Goal: Transaction & Acquisition: Purchase product/service

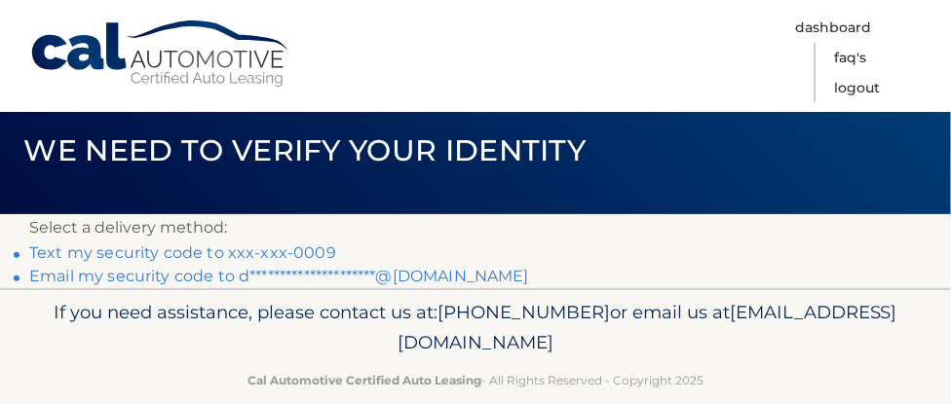
scroll to position [55, 0]
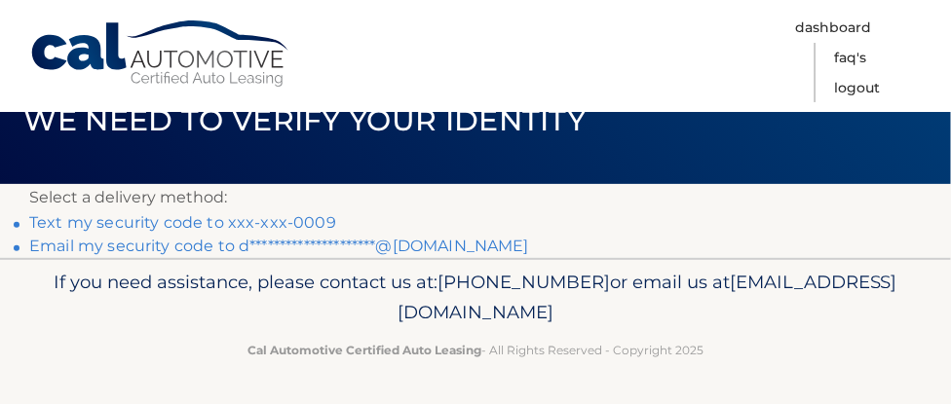
click at [292, 222] on link "Text my security code to xxx-xxx-0009" at bounding box center [182, 222] width 307 height 19
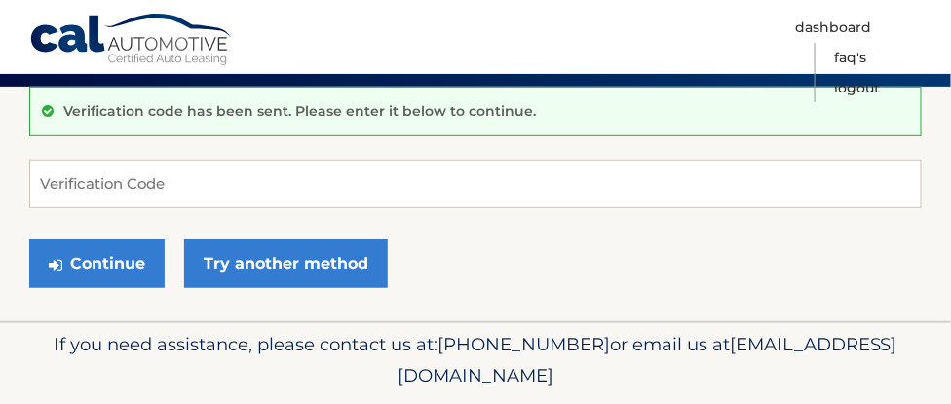
scroll to position [167, 0]
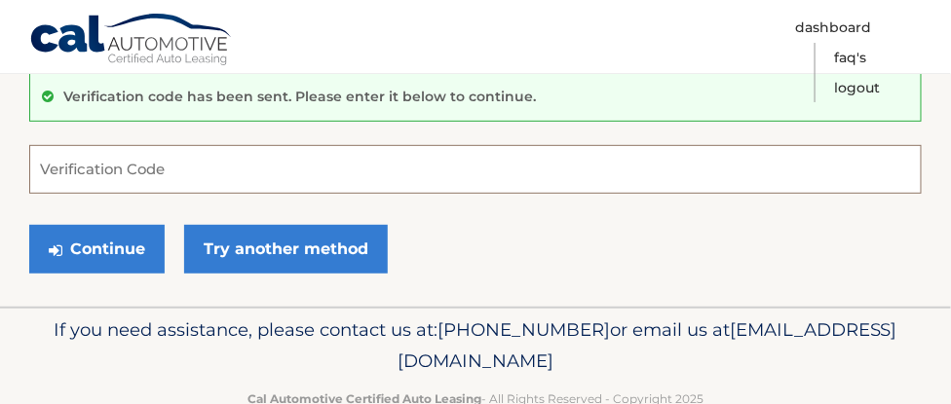
click at [345, 170] on input "Verification Code" at bounding box center [475, 169] width 892 height 49
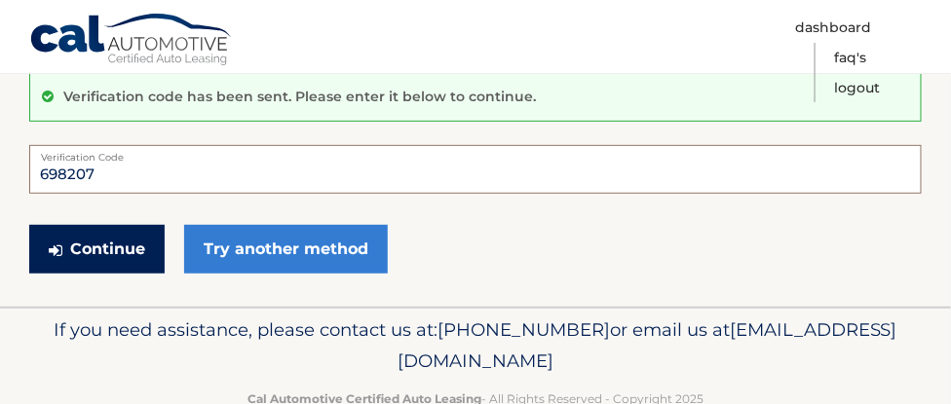
type input "698207"
click at [88, 246] on button "Continue" at bounding box center [96, 249] width 135 height 49
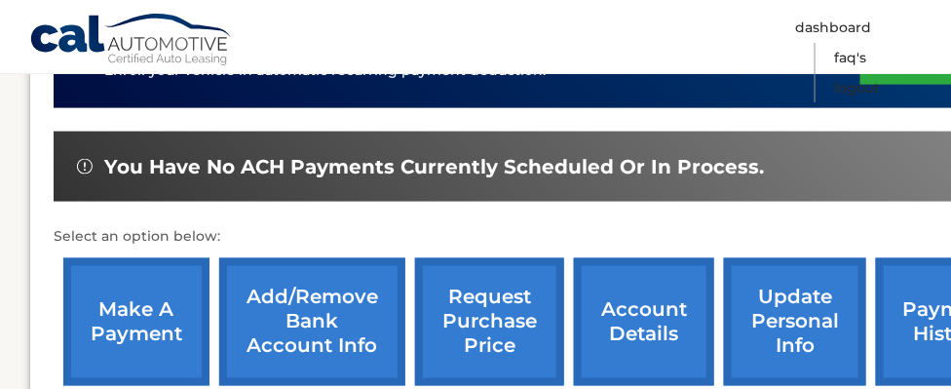
scroll to position [610, 0]
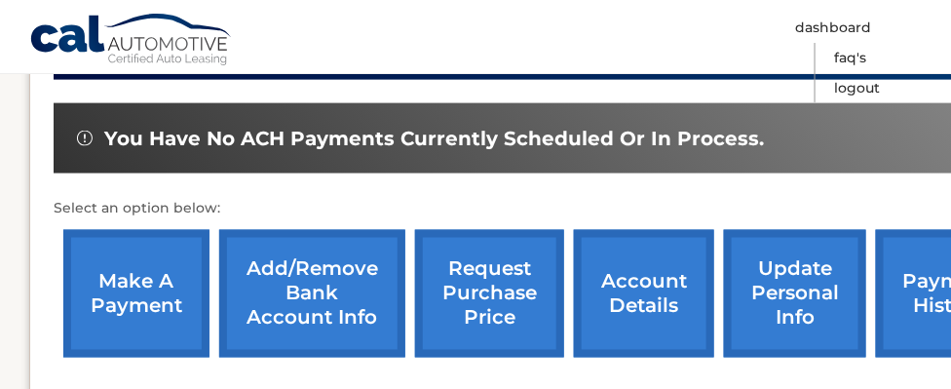
click at [141, 287] on link "make a payment" at bounding box center [136, 294] width 146 height 128
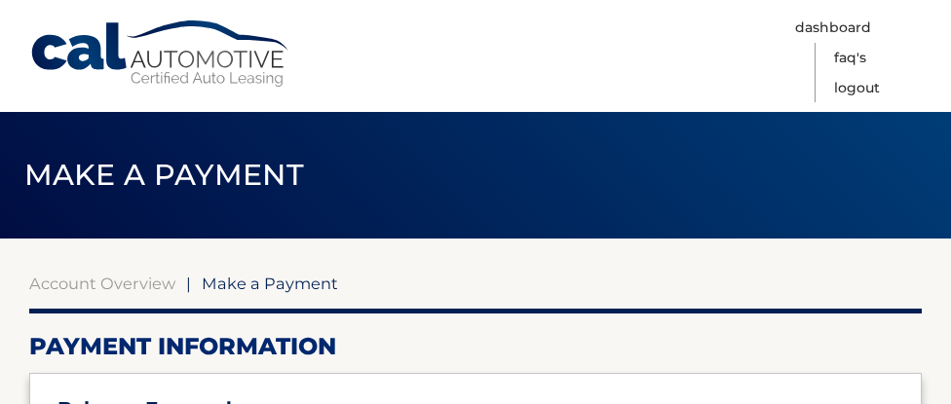
select select "MjZjYzAwMTYtYzNjMi00ZDYyLThlYWItYTQ5YTQ4Mzc3NjRk"
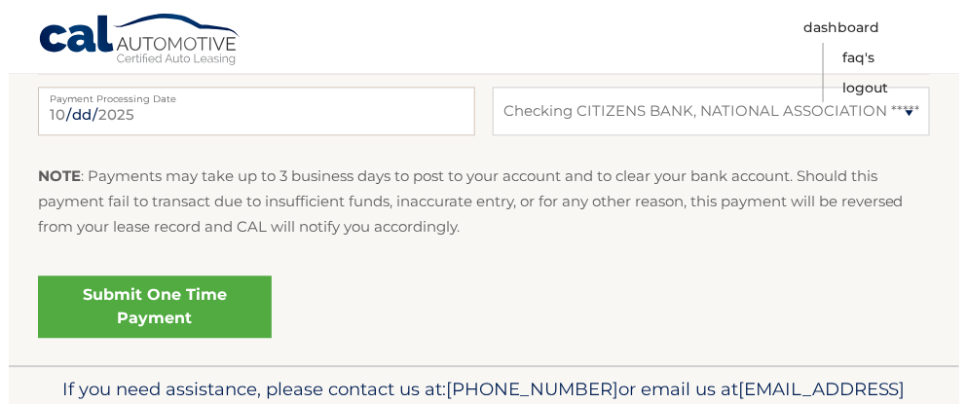
scroll to position [1020, 0]
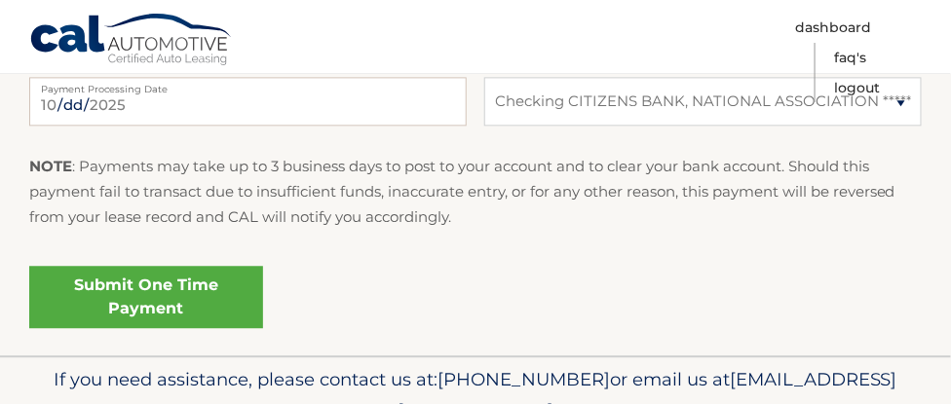
click at [149, 288] on link "Submit One Time Payment" at bounding box center [146, 297] width 234 height 62
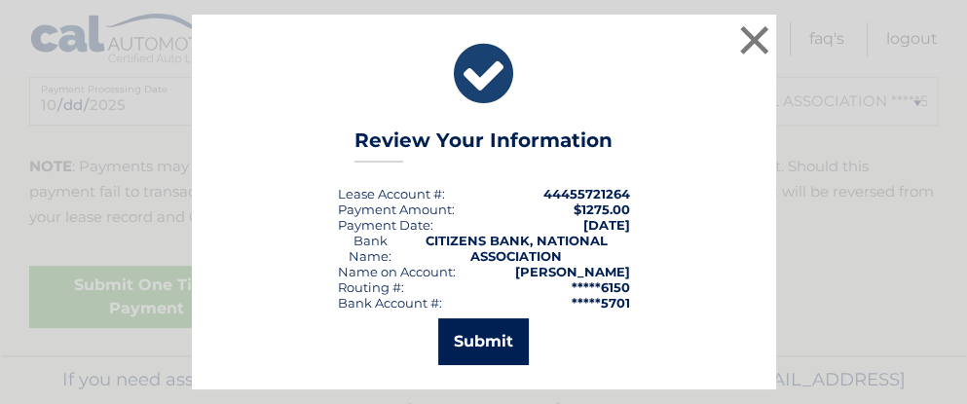
click at [487, 347] on button "Submit" at bounding box center [483, 342] width 91 height 47
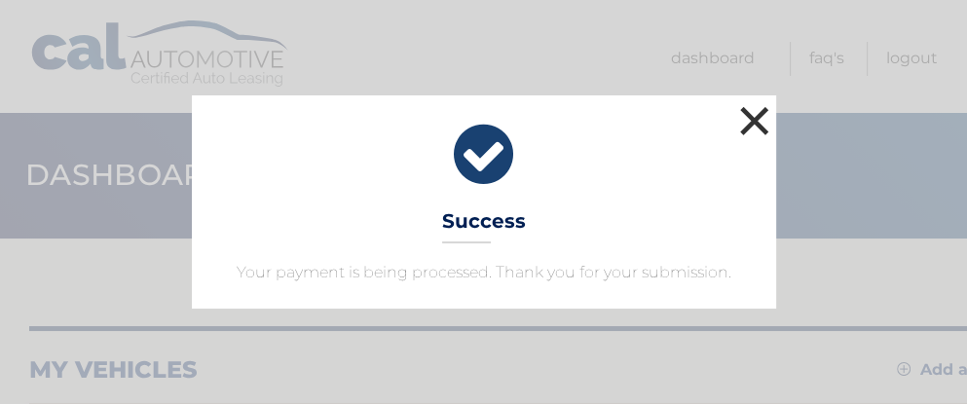
click at [755, 126] on button "×" at bounding box center [755, 120] width 39 height 39
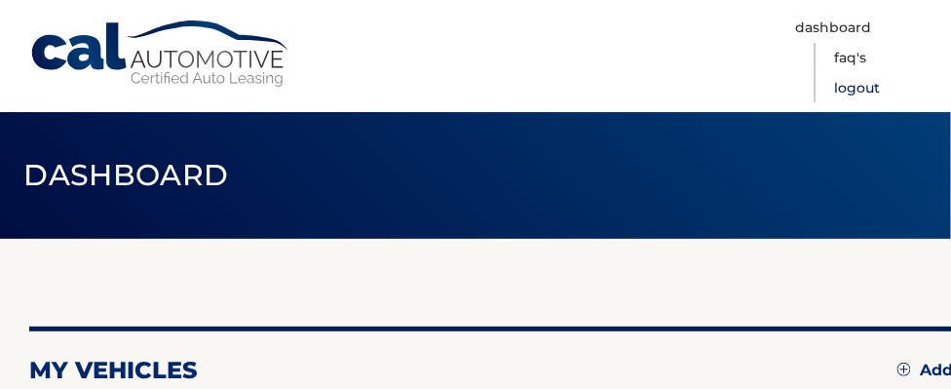
click at [880, 73] on link "Logout" at bounding box center [857, 88] width 46 height 30
